Goal: Go to known website: Go to known website

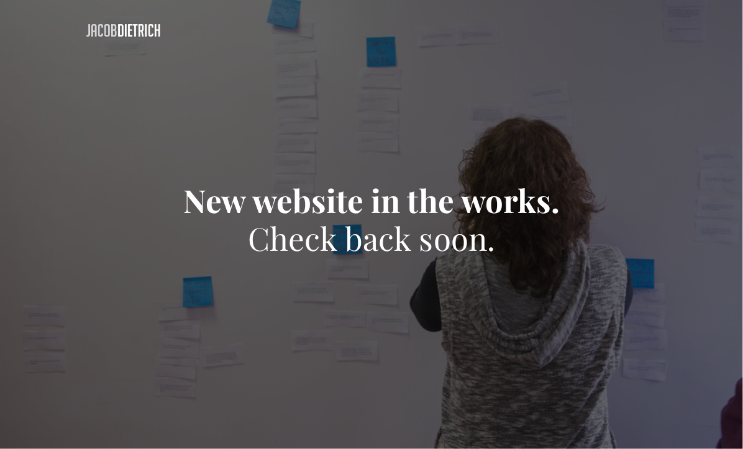
click at [83, 242] on h1 "New website in the works. Check back soon." at bounding box center [372, 218] width 578 height 75
